Goal: Task Accomplishment & Management: Use online tool/utility

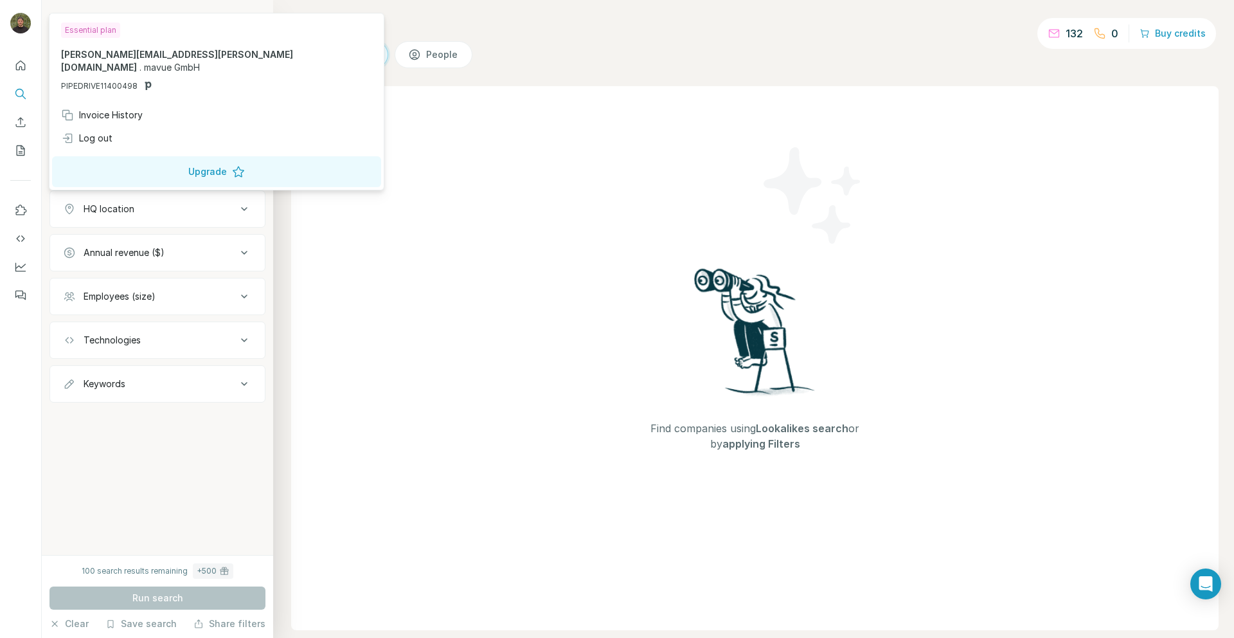
click at [15, 21] on img at bounding box center [20, 23] width 21 height 21
click at [588, 105] on div "Find companies using Lookalikes search or by applying Filters" at bounding box center [755, 358] width 928 height 544
click at [17, 17] on img at bounding box center [20, 23] width 21 height 21
click at [405, 20] on h4 "Search" at bounding box center [755, 24] width 928 height 18
